Goal: Task Accomplishment & Management: Use online tool/utility

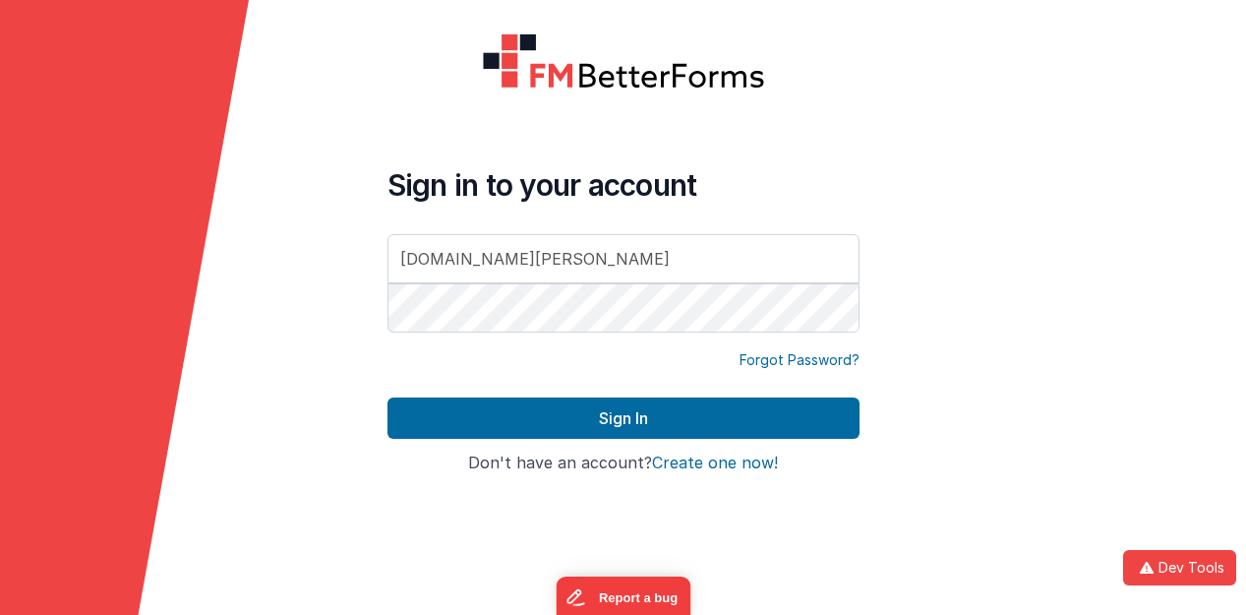
type input "dr.[PERSON_NAME].r.per"
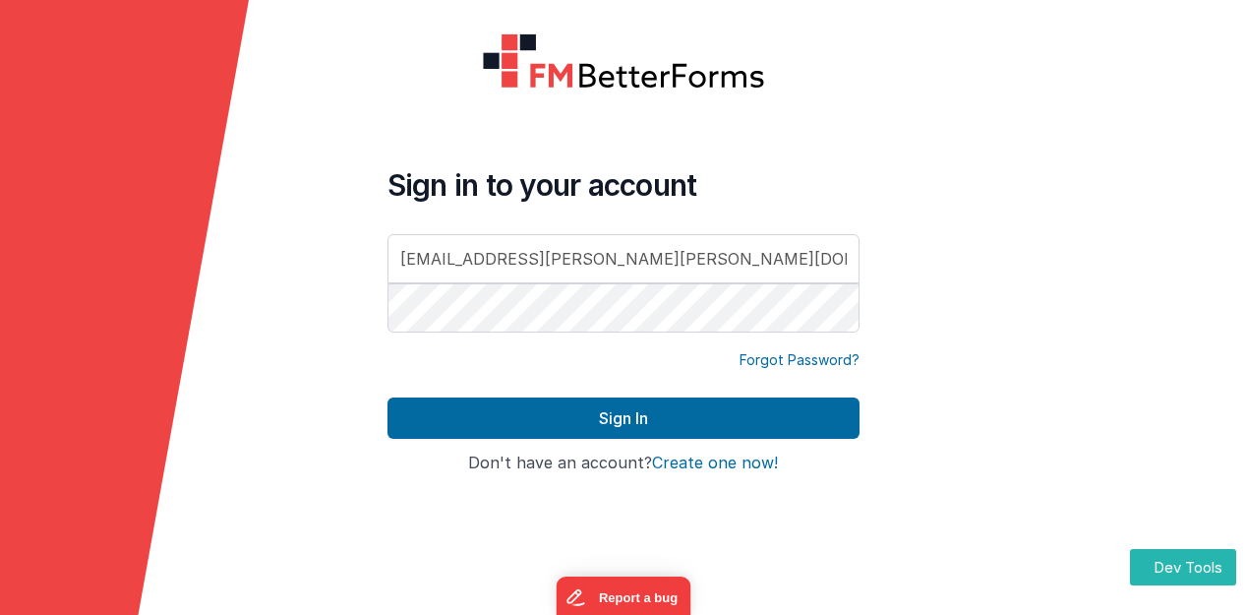
type input "[EMAIL_ADDRESS][PERSON_NAME][PERSON_NAME][DOMAIN_NAME]"
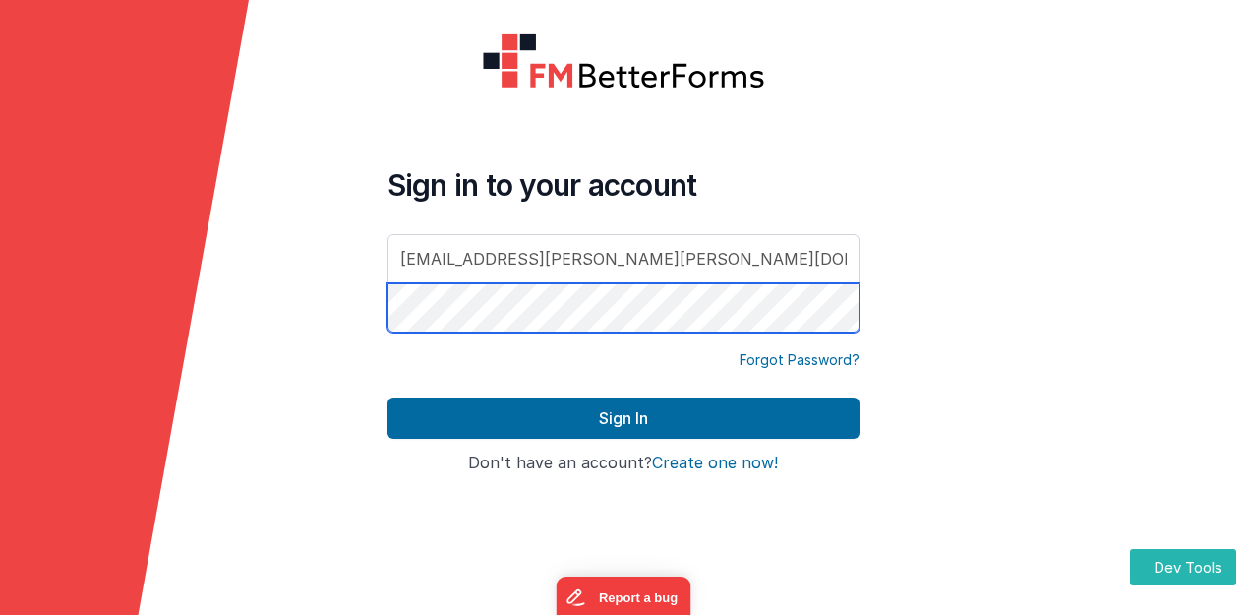
click at [388, 397] on button "Sign In" at bounding box center [624, 417] width 472 height 41
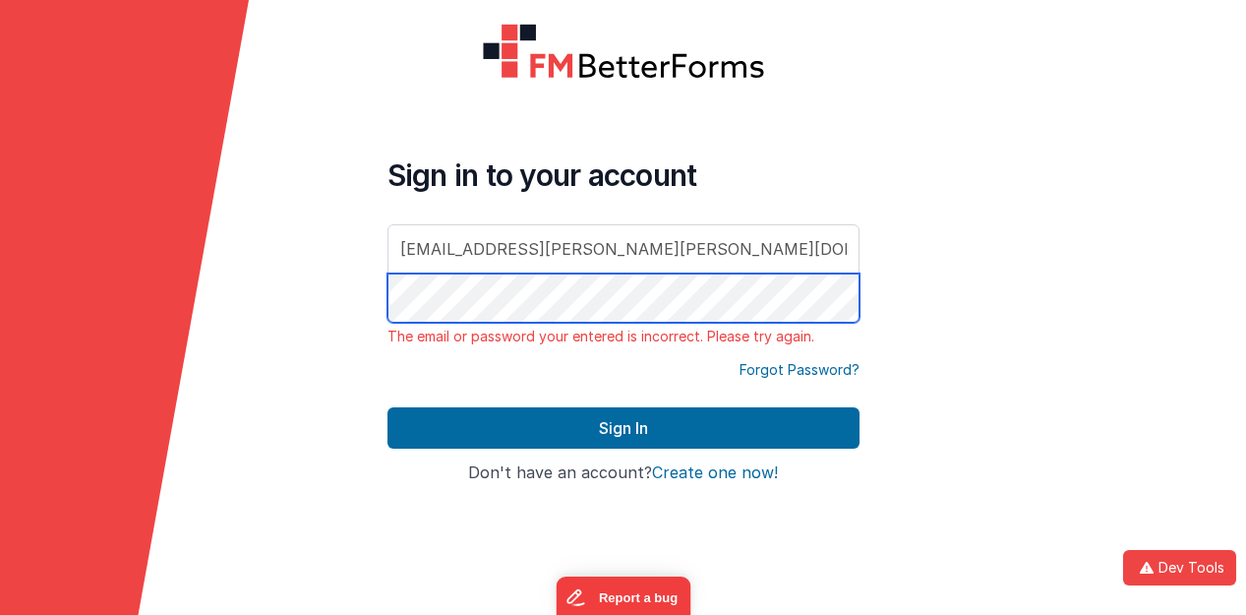
click at [388, 407] on button "Sign In" at bounding box center [624, 427] width 472 height 41
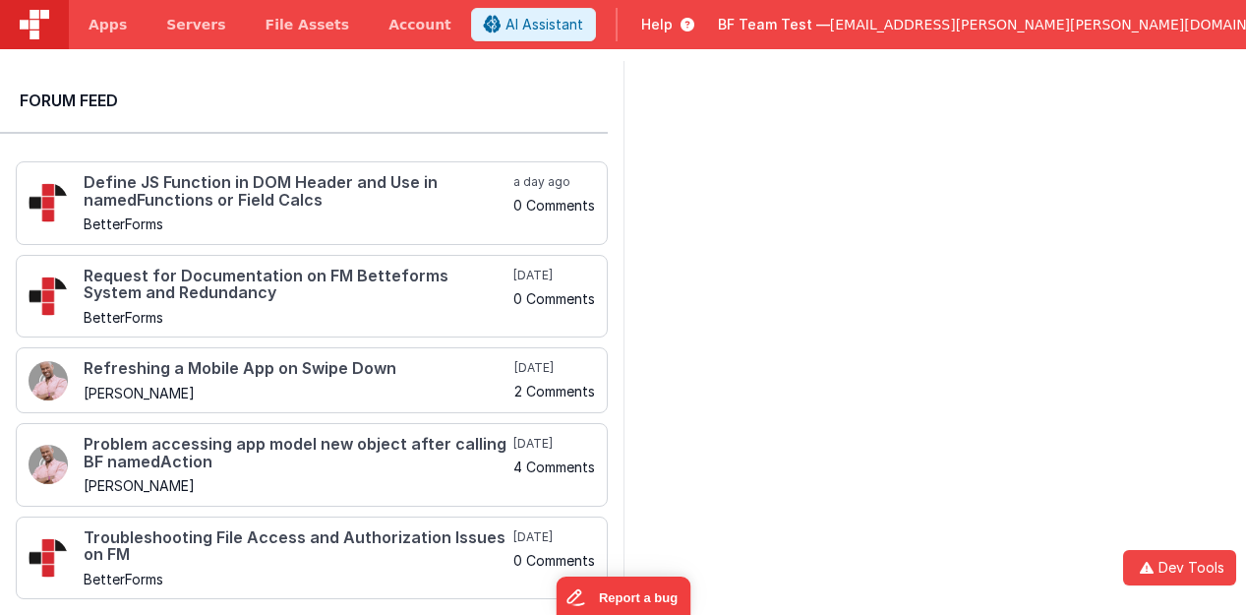
scroll to position [787, 0]
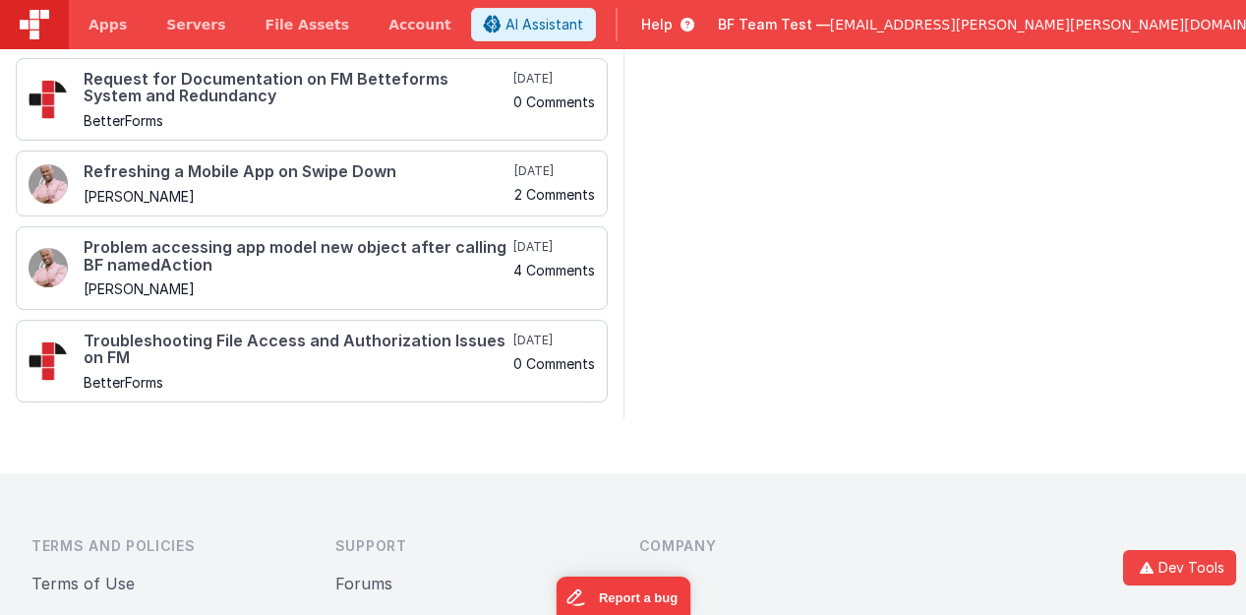
click at [1044, 38] on div "BF Team Test — [EMAIL_ADDRESS][PERSON_NAME][PERSON_NAME][DOMAIN_NAME]" at bounding box center [1019, 24] width 603 height 33
click at [1106, 25] on span "[EMAIL_ADDRESS][PERSON_NAME][PERSON_NAME][DOMAIN_NAME]" at bounding box center [1064, 25] width 469 height 20
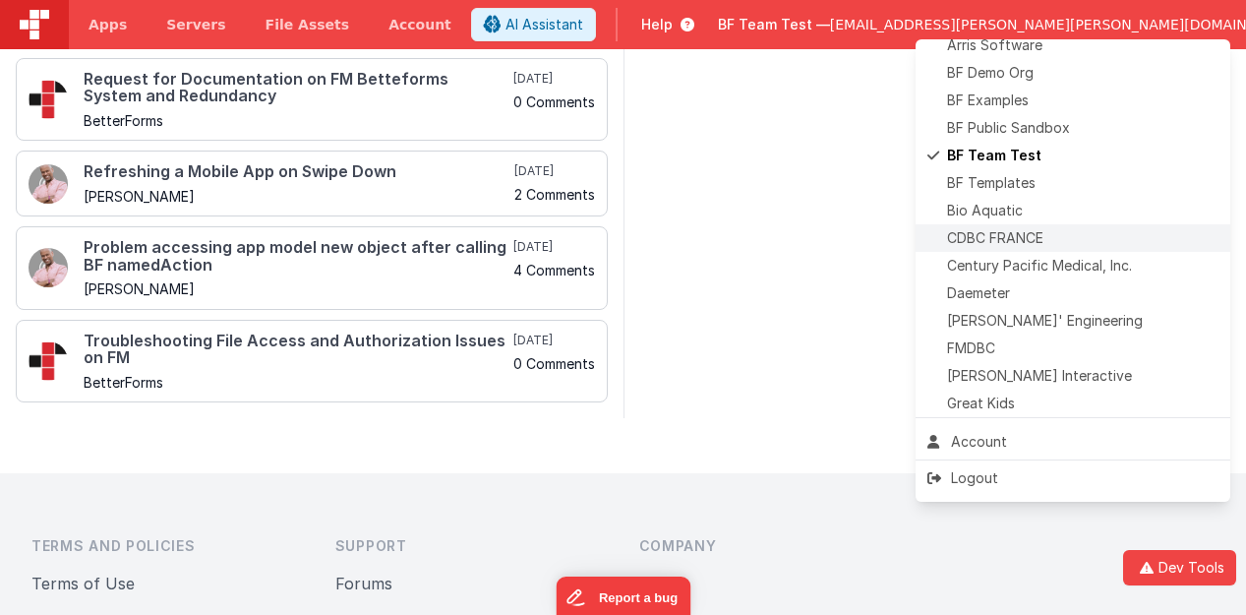
scroll to position [98, 0]
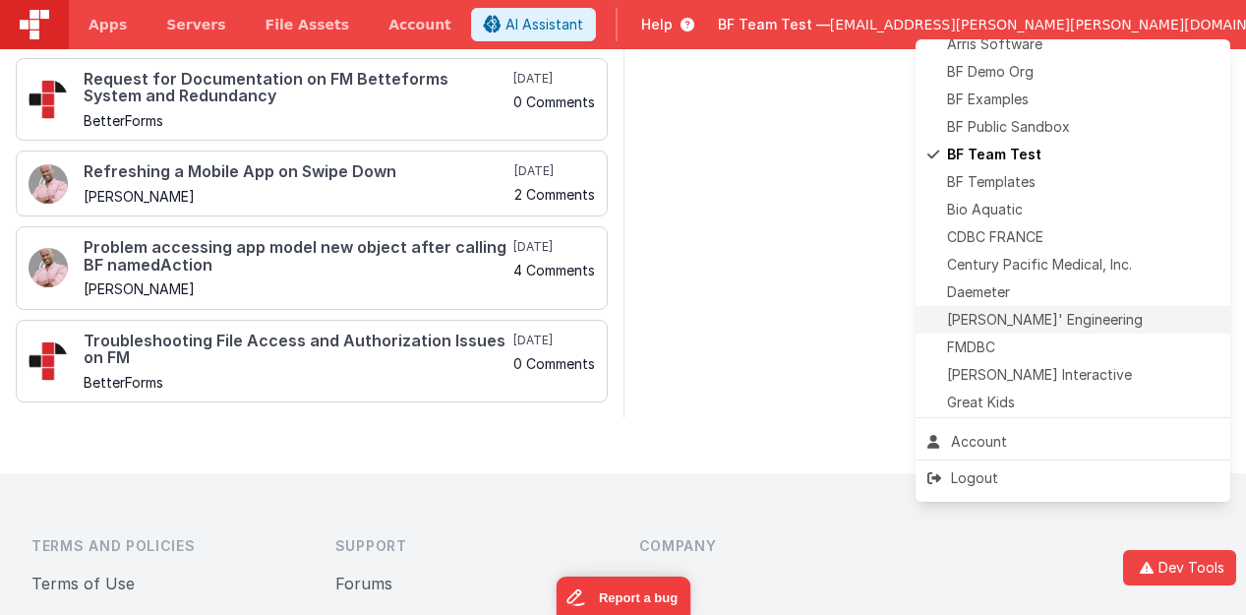
click at [1095, 321] on div "Delfs' Engineering" at bounding box center [1073, 320] width 291 height 20
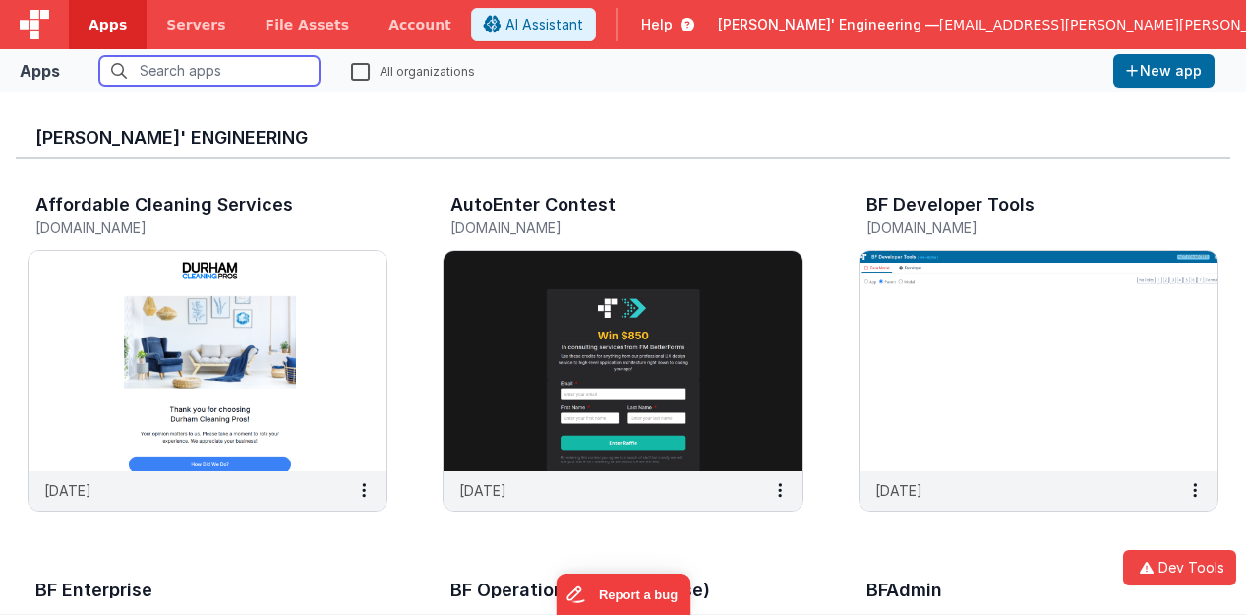
click at [176, 78] on input "text" at bounding box center [209, 71] width 220 height 30
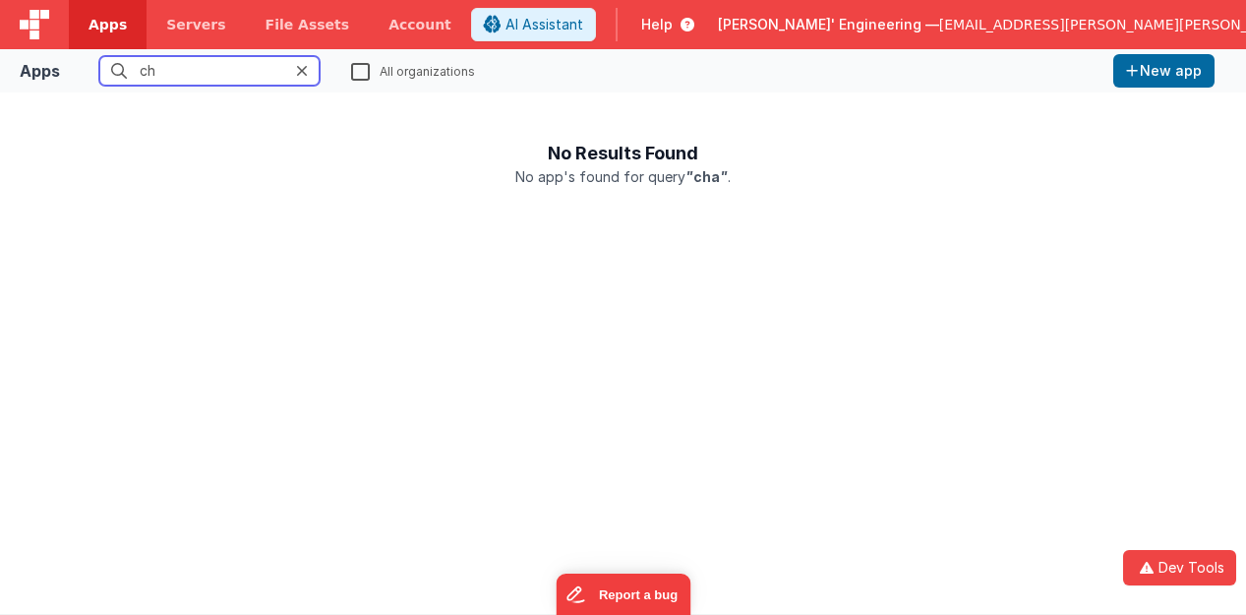
type input "c"
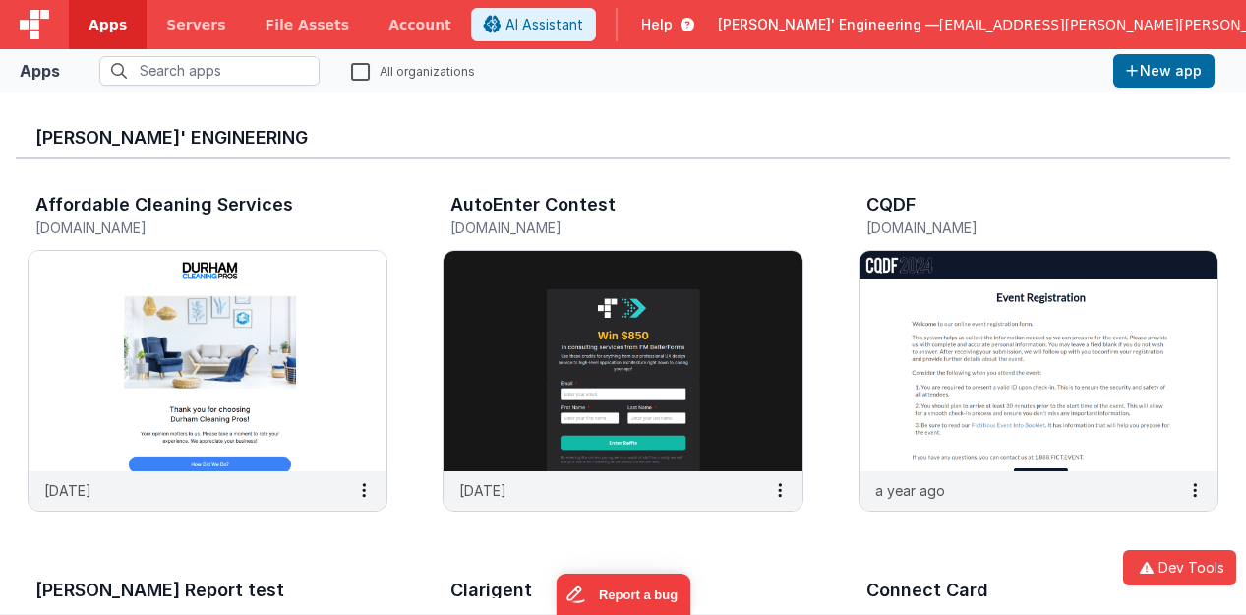
click at [372, 66] on label "All organizations" at bounding box center [413, 70] width 124 height 19
click at [0, 0] on input "All organizations" at bounding box center [0, 0] width 0 height 0
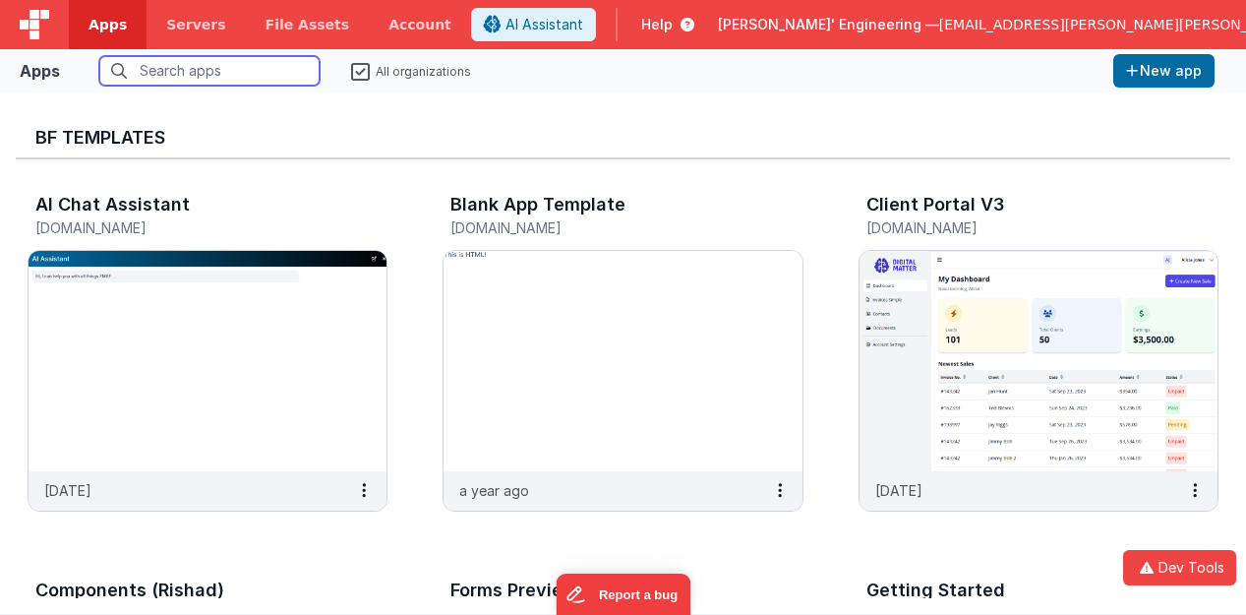
click at [245, 64] on input "text" at bounding box center [209, 71] width 220 height 30
click at [155, 366] on img at bounding box center [208, 361] width 358 height 220
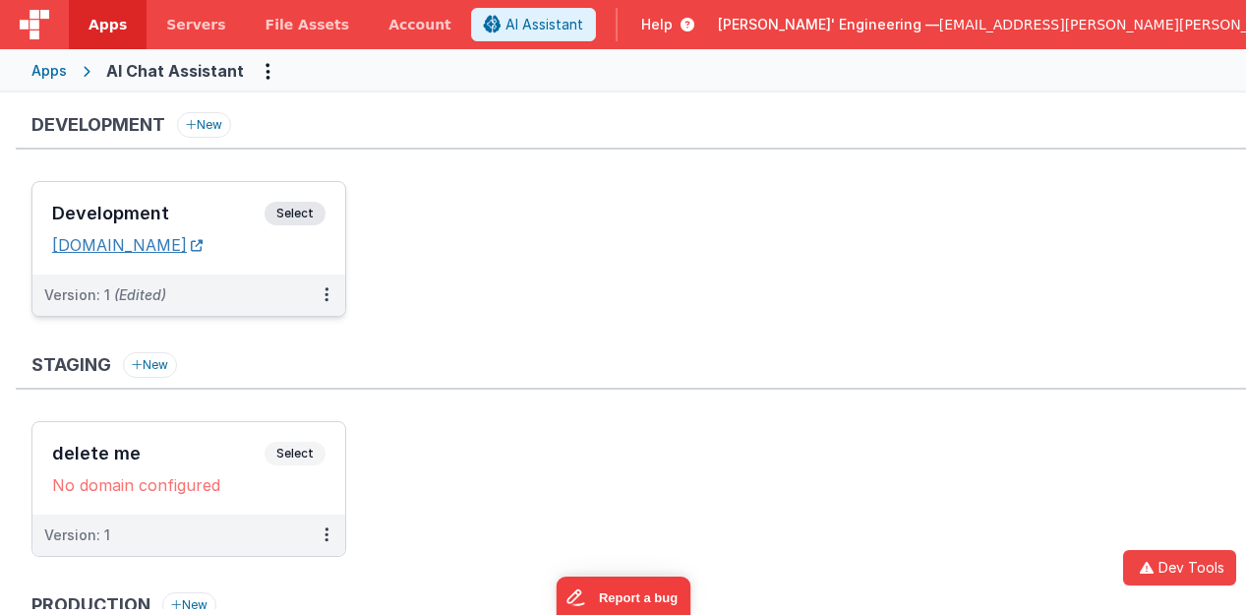
click at [203, 245] on icon at bounding box center [197, 245] width 12 height 1
